Goal: Task Accomplishment & Management: Use online tool/utility

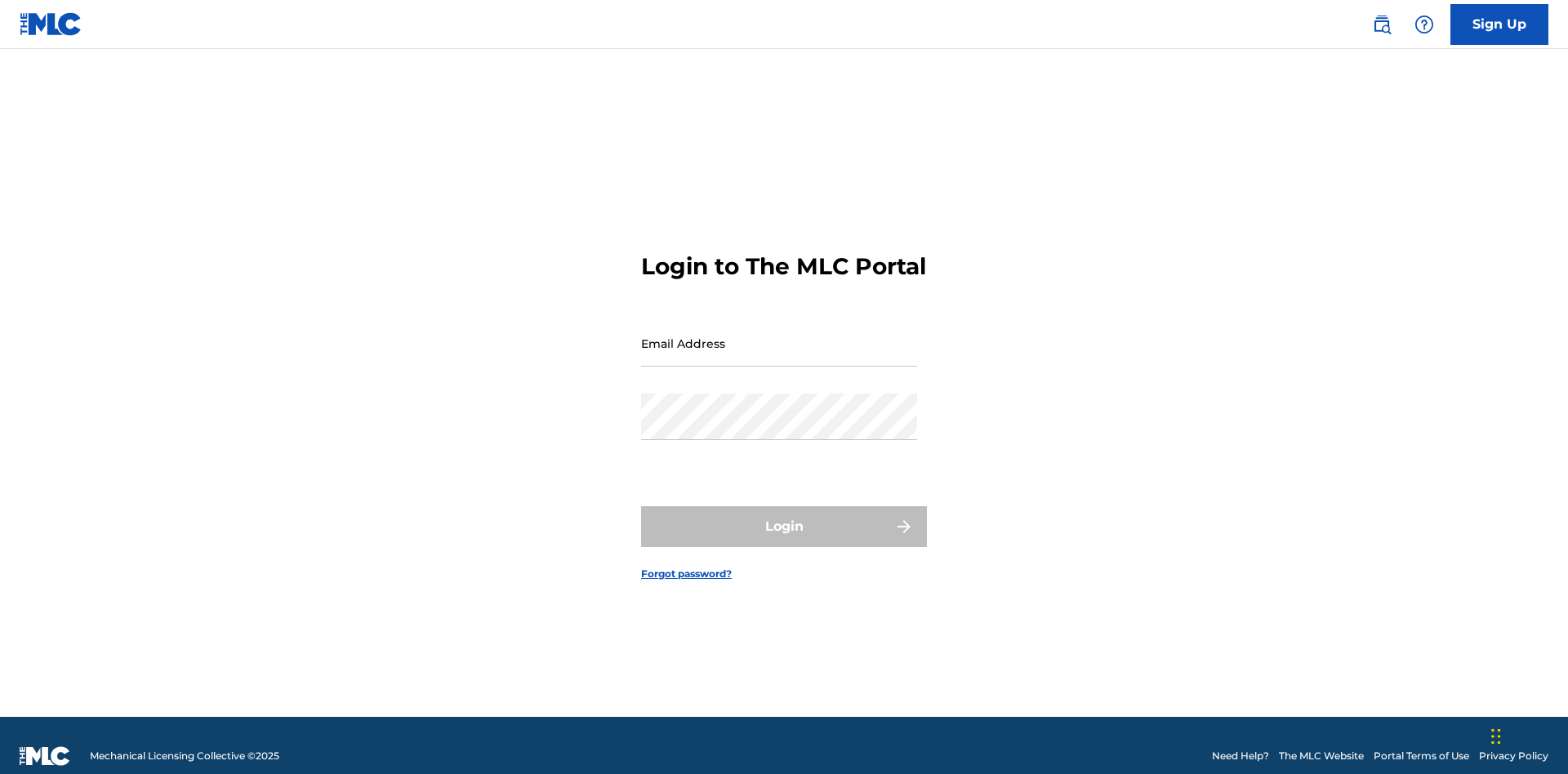
scroll to position [21, 0]
click at [779, 335] on input "Email Address" at bounding box center [779, 343] width 276 height 47
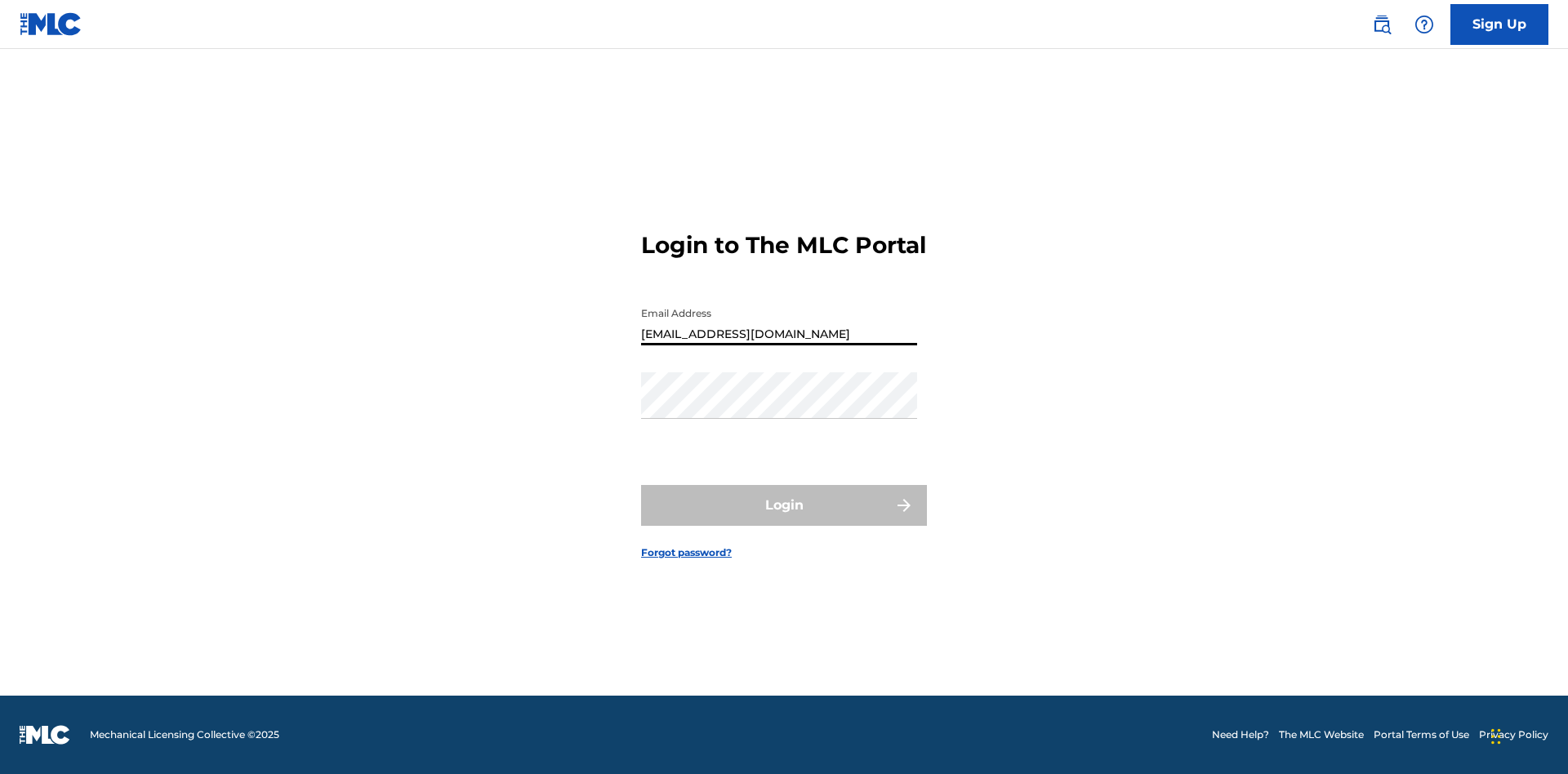
type input "[EMAIL_ADDRESS][DOMAIN_NAME]"
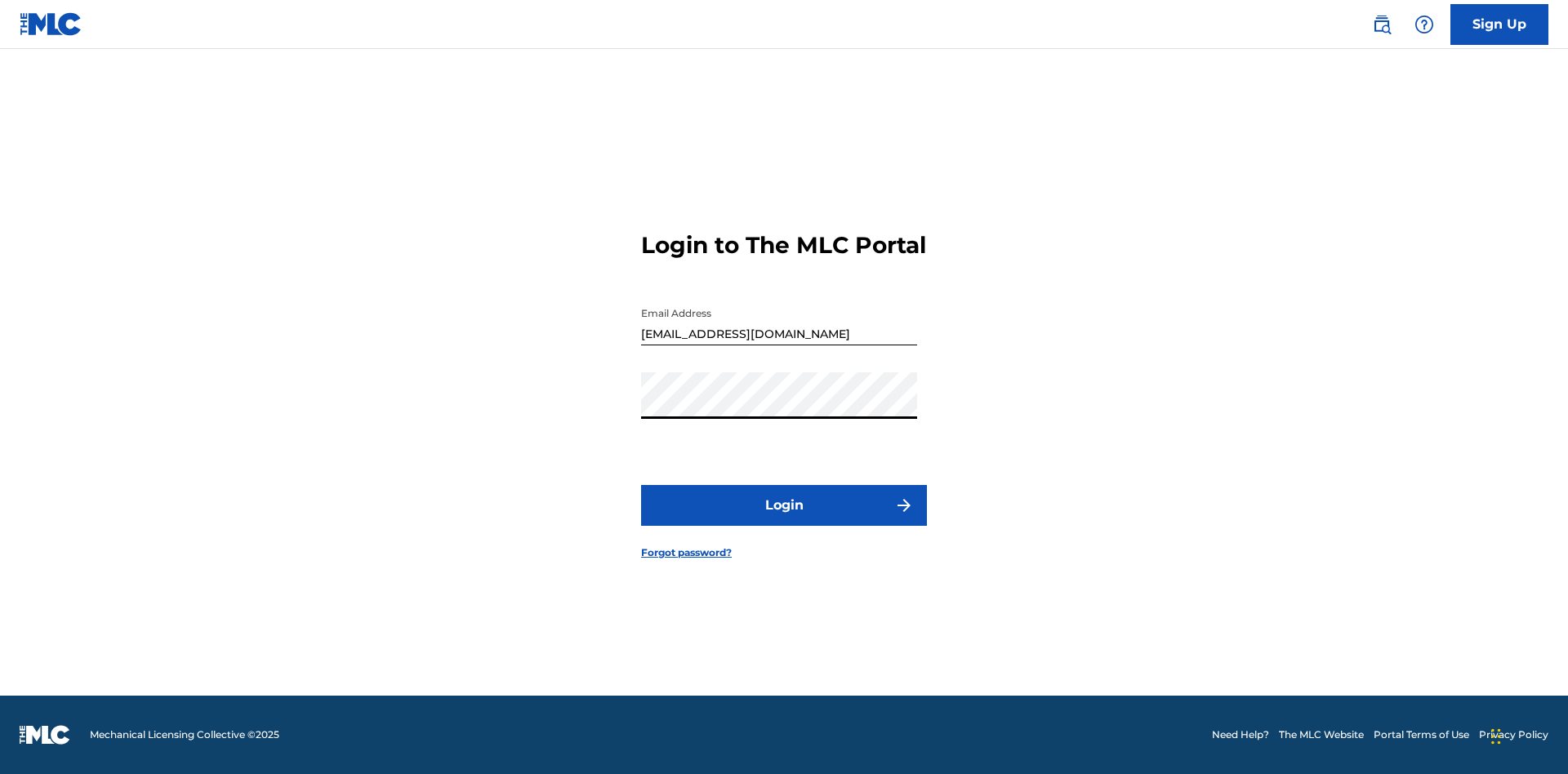
click at [784, 519] on button "Login" at bounding box center [784, 506] width 286 height 41
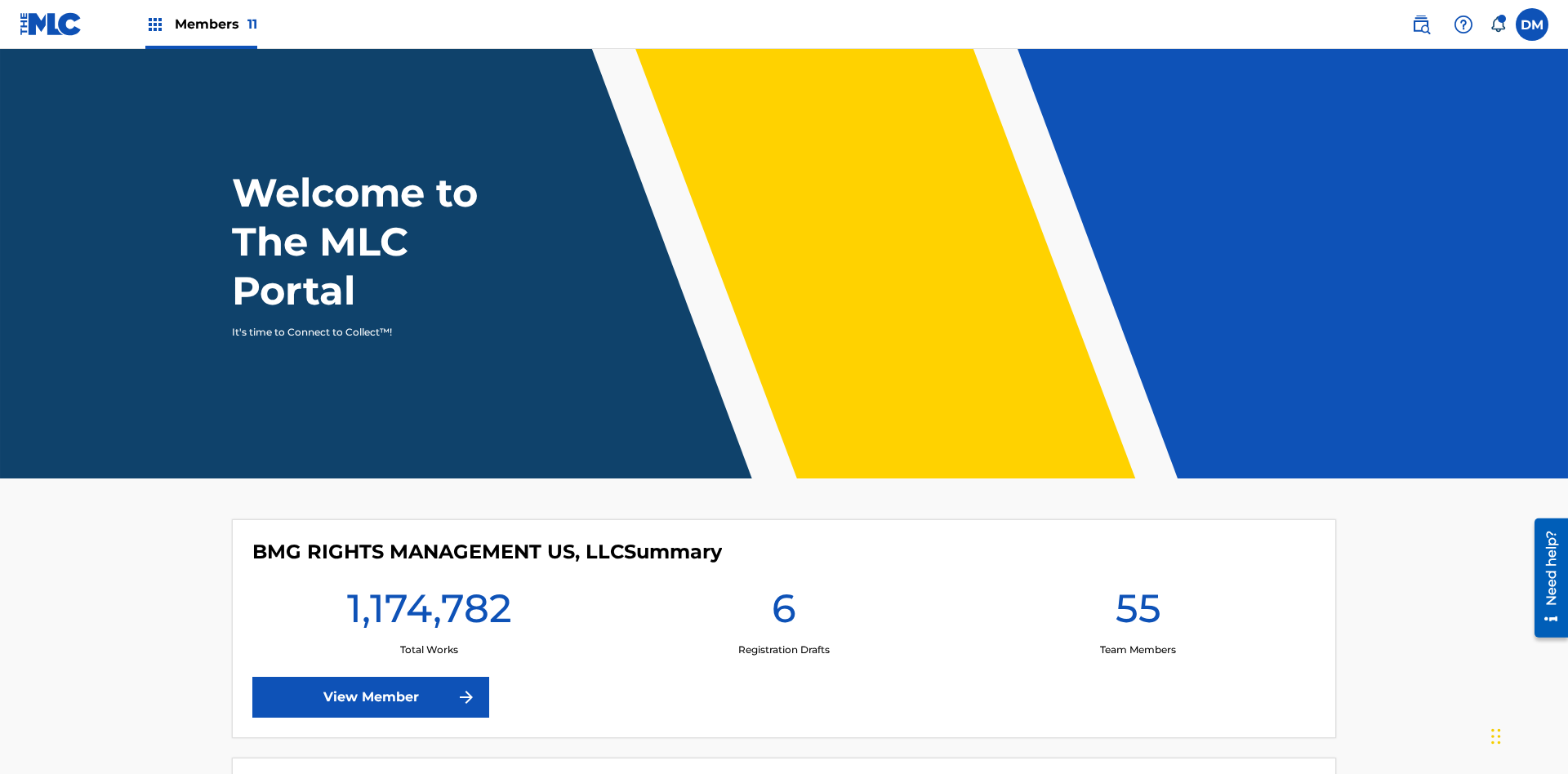
click at [201, 23] on span "Members 11" at bounding box center [216, 23] width 83 height 18
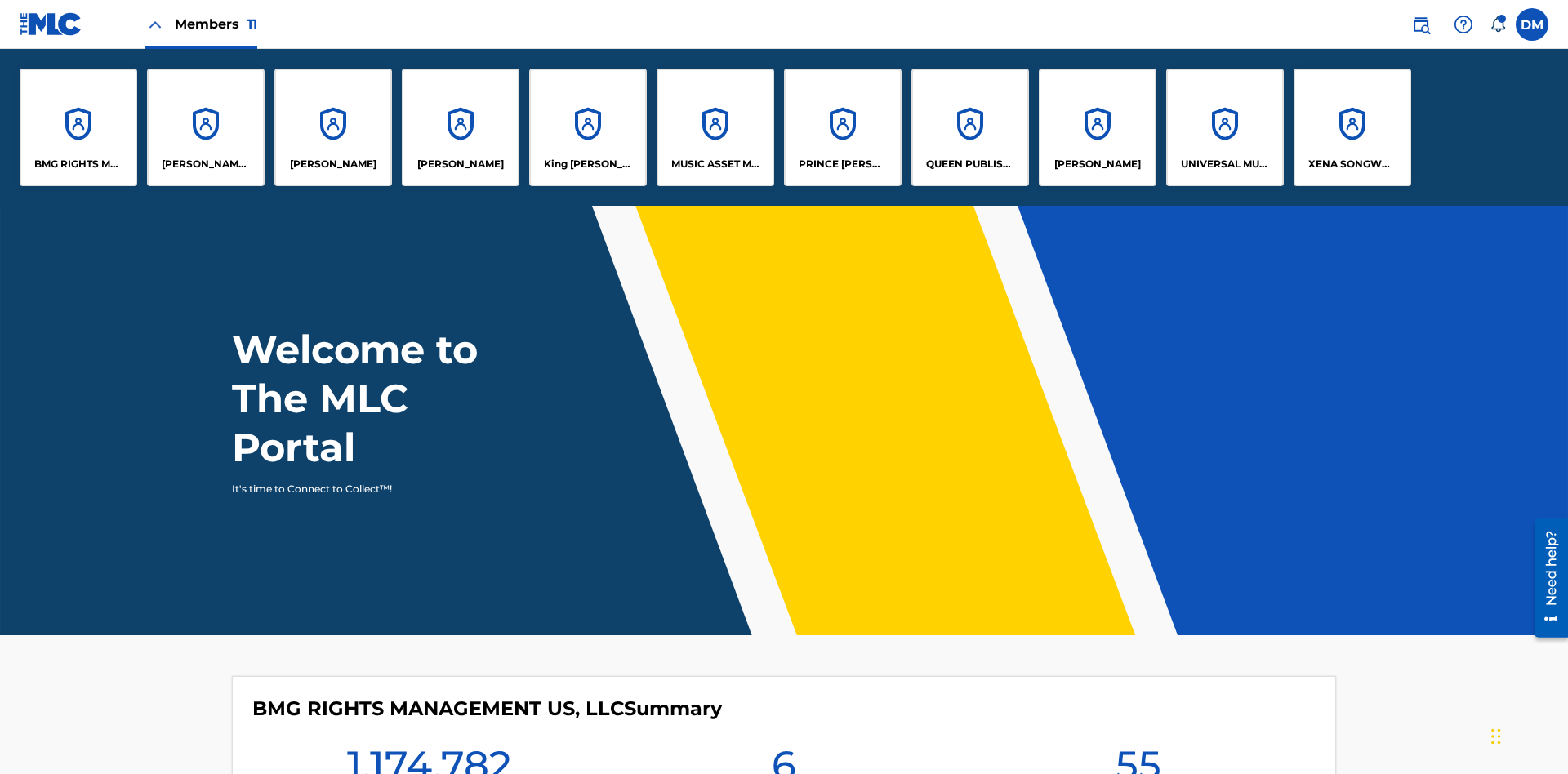
click at [1224, 164] on p "UNIVERSAL MUSIC PUB GROUP" at bounding box center [1226, 163] width 89 height 15
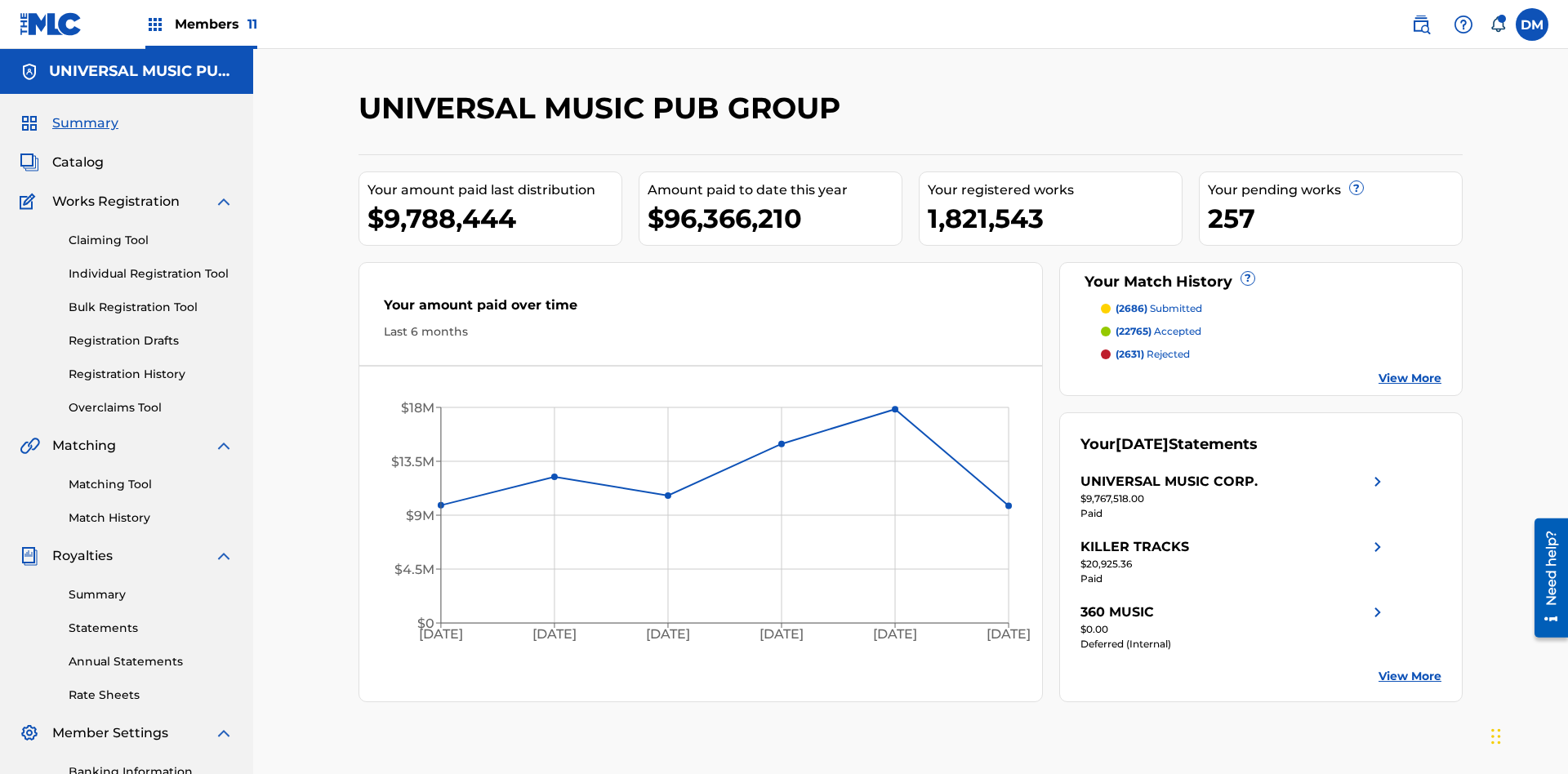
scroll to position [167, 0]
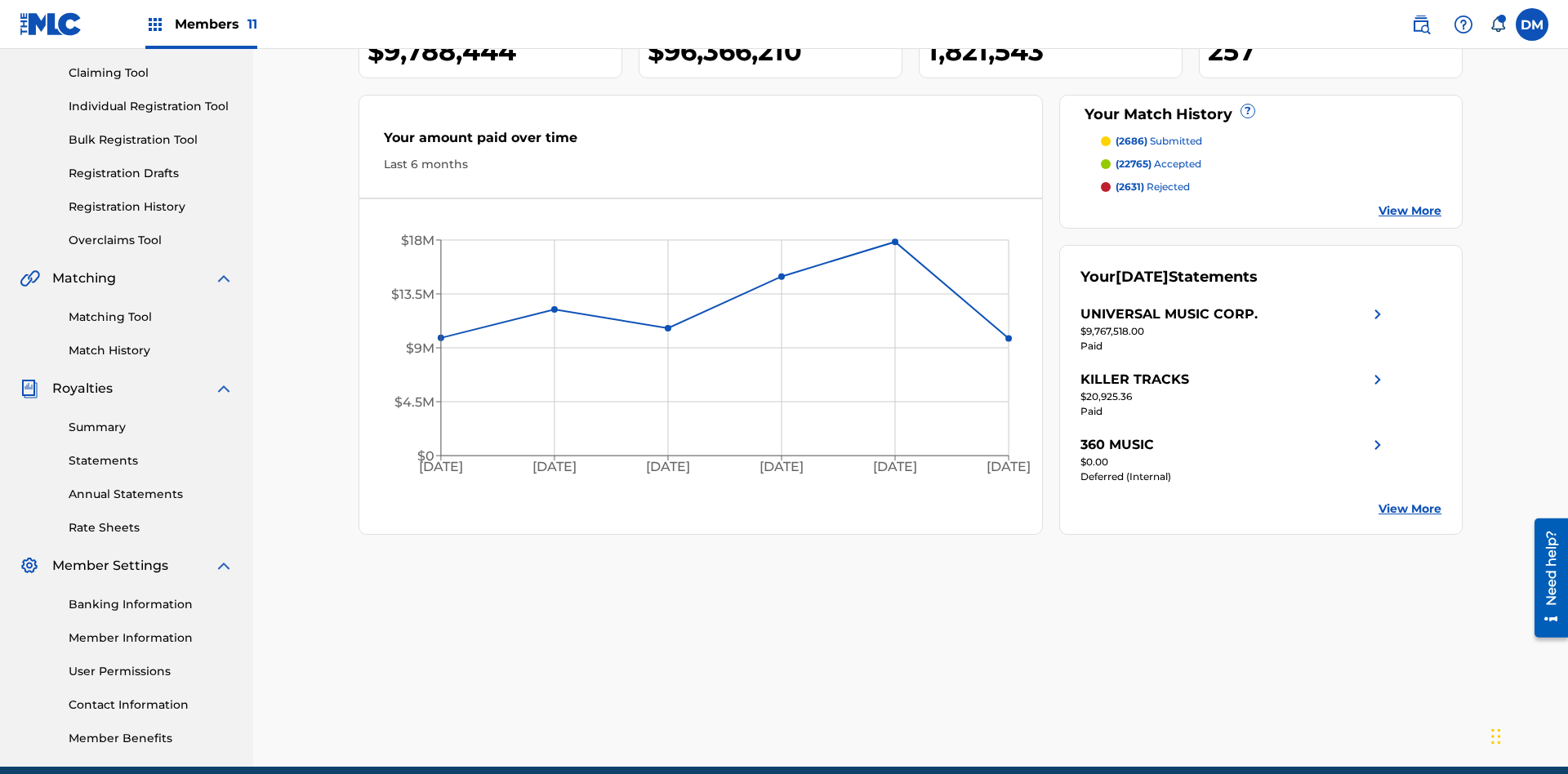
click at [151, 106] on link "Individual Registration Tool" at bounding box center [152, 107] width 165 height 18
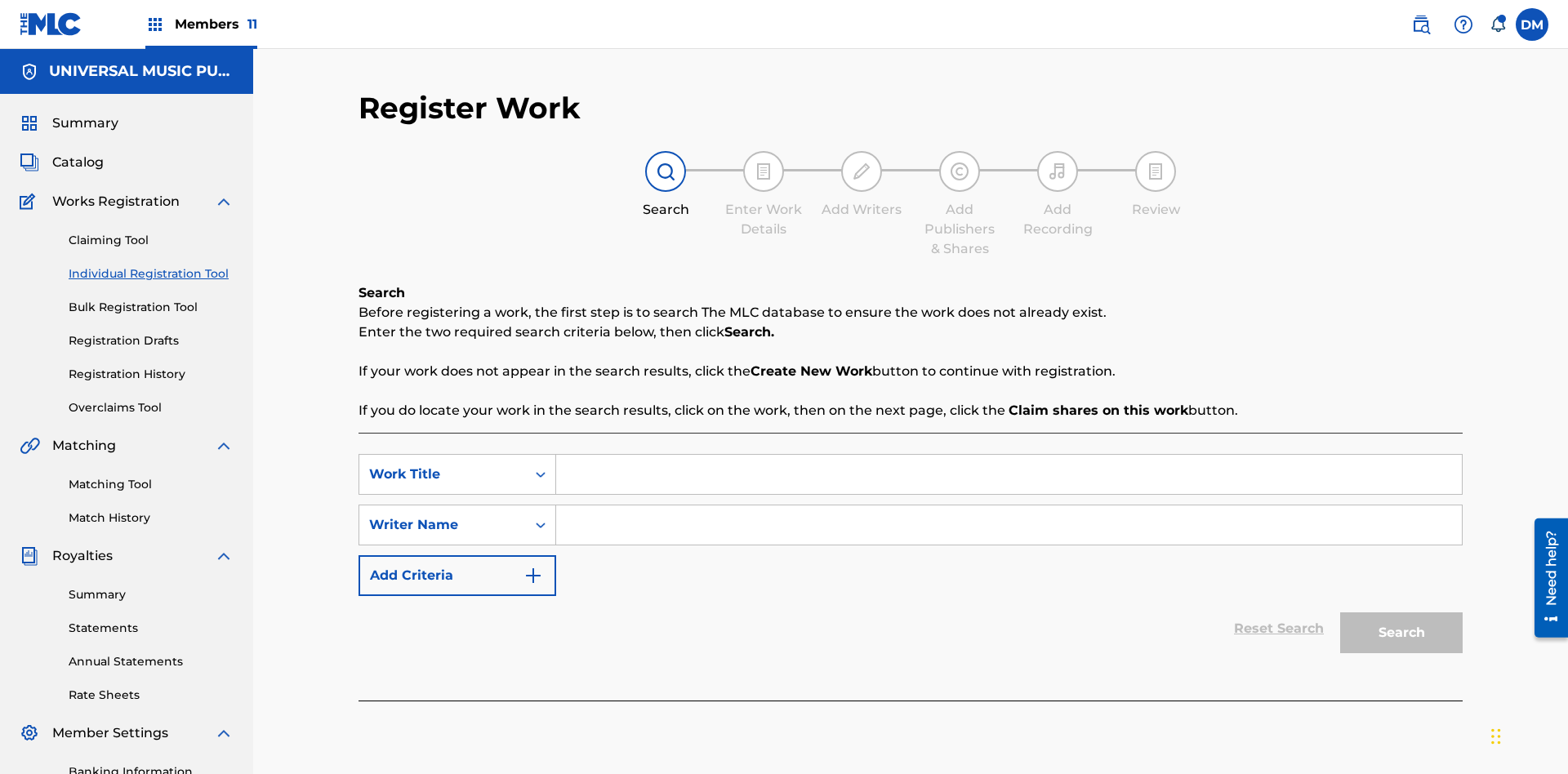
click at [1008, 455] on input "Search Form" at bounding box center [1009, 475] width 906 height 39
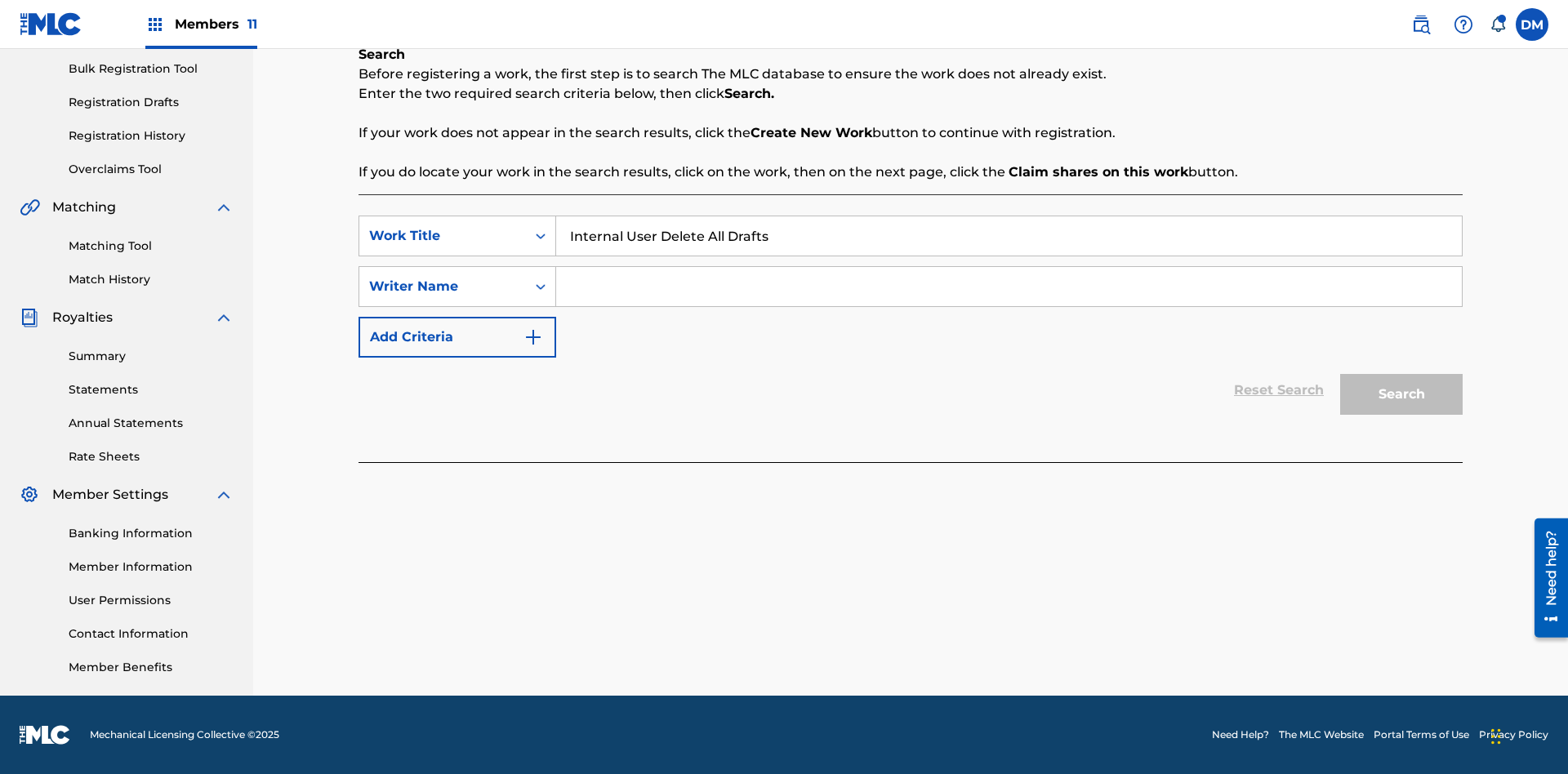
type input "Internal User Delete All Drafts"
click at [1008, 287] on input "Search Form" at bounding box center [1009, 287] width 906 height 39
type input "Test"
click at [1401, 395] on button "Search" at bounding box center [1401, 395] width 122 height 41
